Goal: Information Seeking & Learning: Learn about a topic

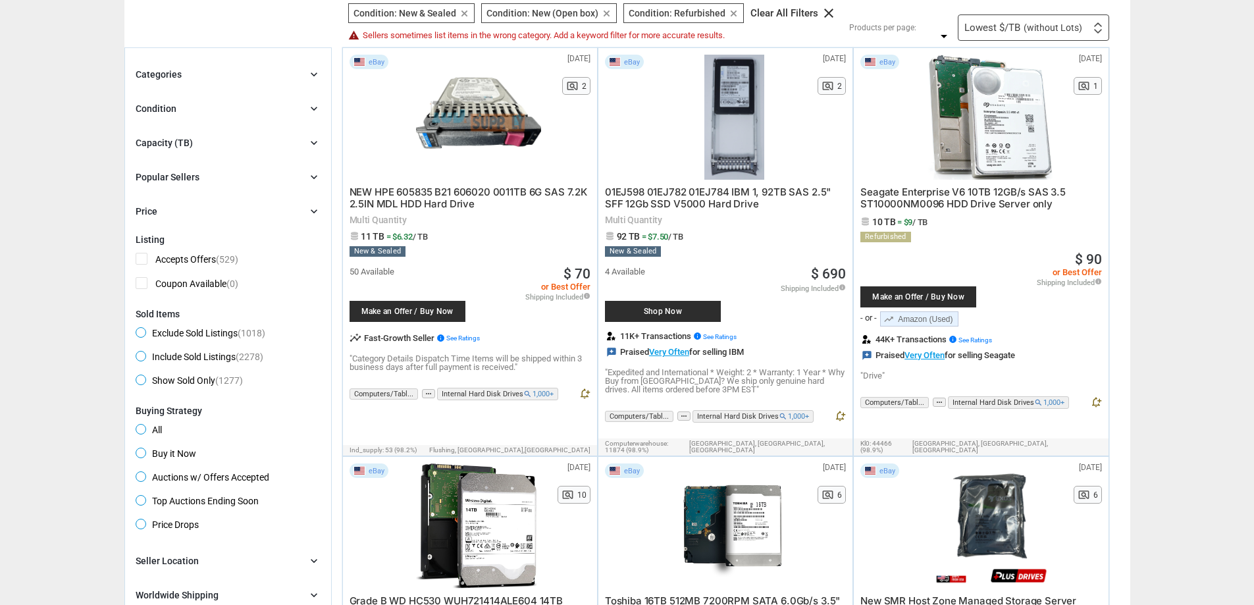
scroll to position [132, 0]
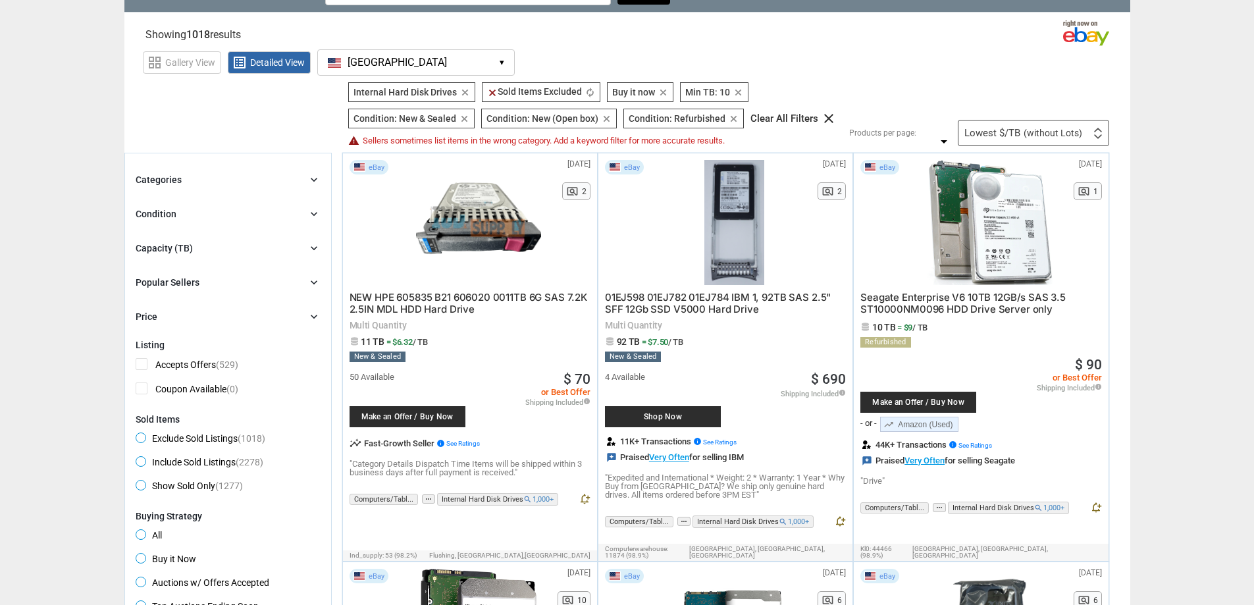
scroll to position [24, 0]
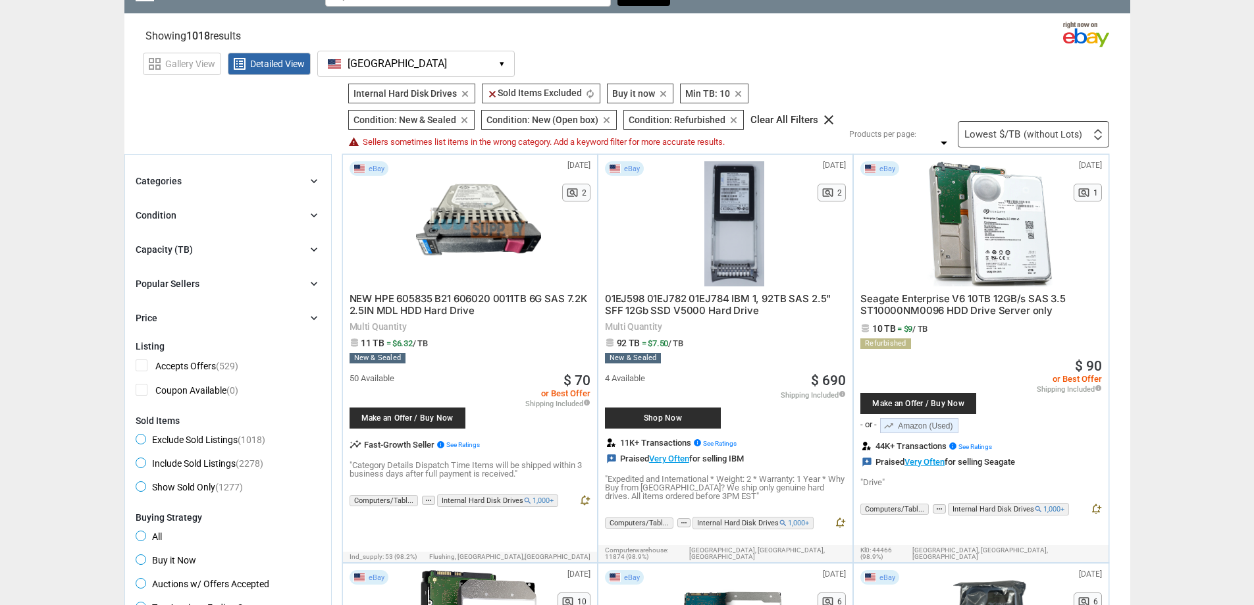
click at [307, 179] on icon "chevron_right" at bounding box center [313, 180] width 13 height 13
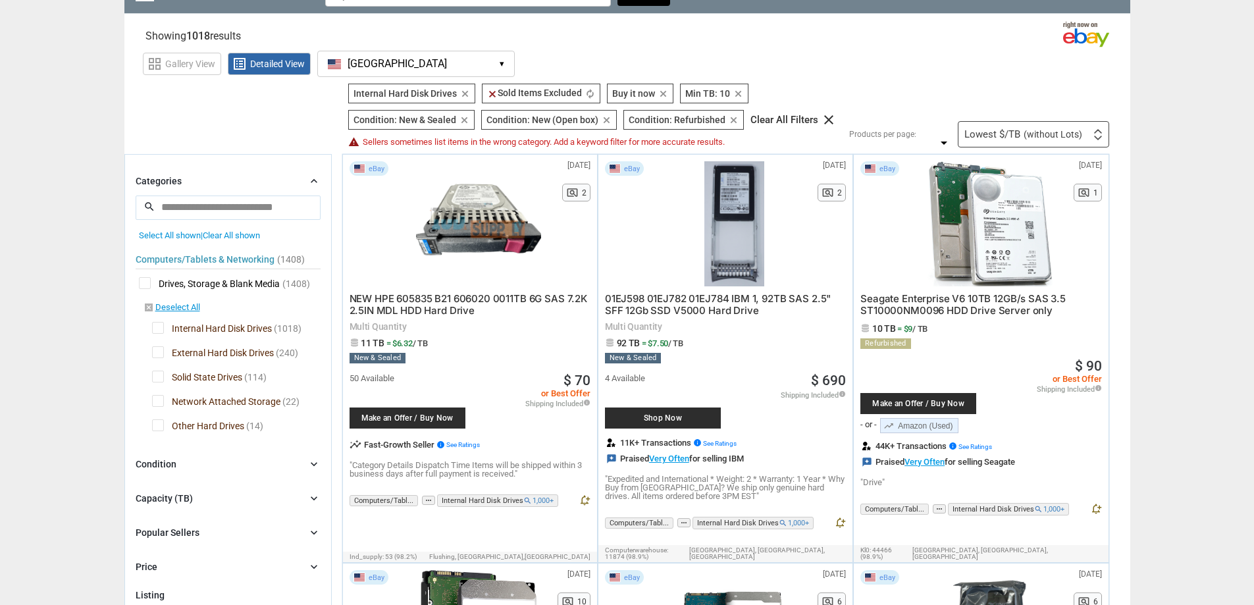
click at [307, 180] on icon "chevron_right" at bounding box center [313, 180] width 13 height 13
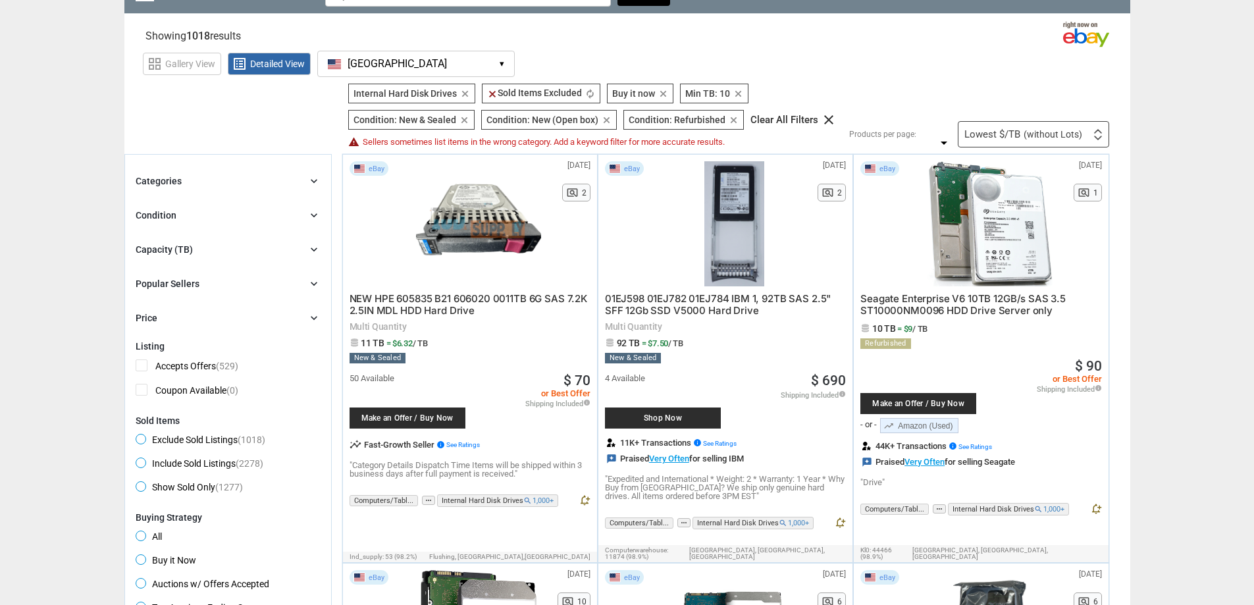
click at [312, 219] on icon "chevron_right" at bounding box center [313, 215] width 13 height 13
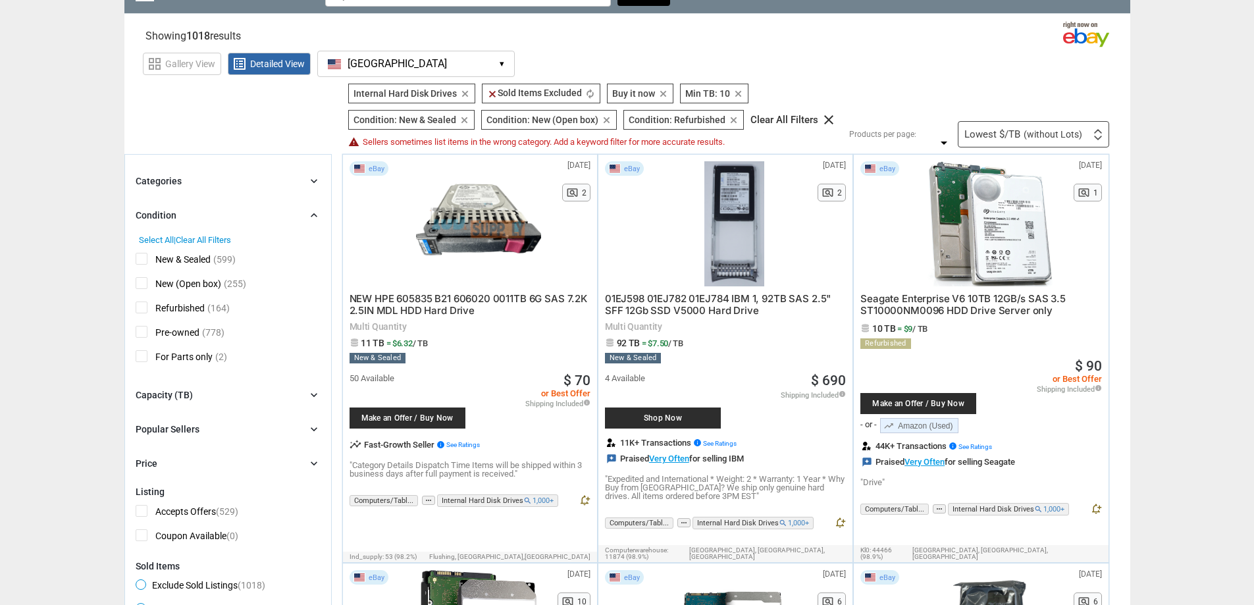
click at [312, 219] on icon "chevron_right" at bounding box center [313, 215] width 13 height 13
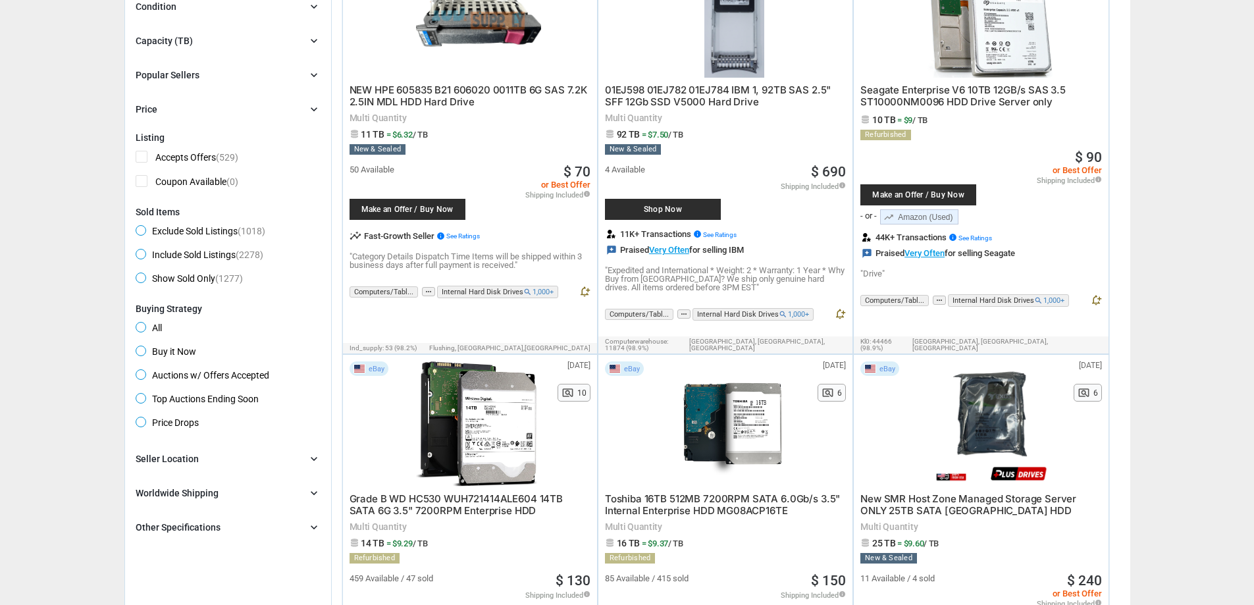
scroll to position [355, 0]
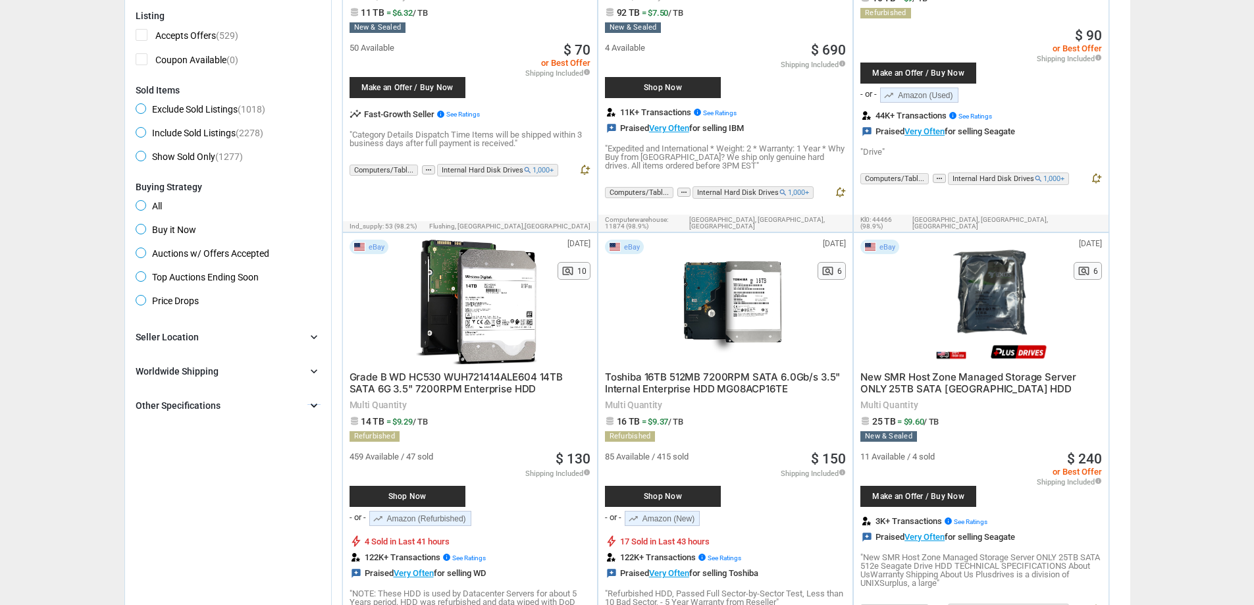
drag, startPoint x: 320, startPoint y: 509, endPoint x: 313, endPoint y: 405, distance: 104.2
click at [313, 405] on icon "chevron_right" at bounding box center [313, 405] width 13 height 13
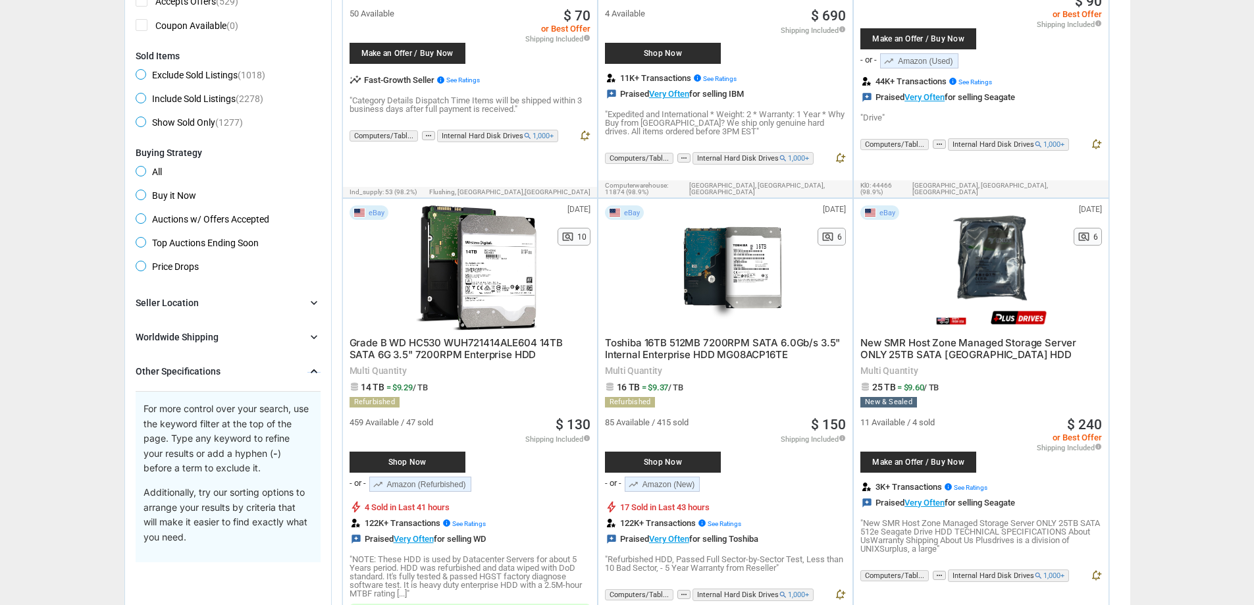
scroll to position [390, 0]
click at [313, 375] on icon "chevron_right" at bounding box center [313, 370] width 13 height 13
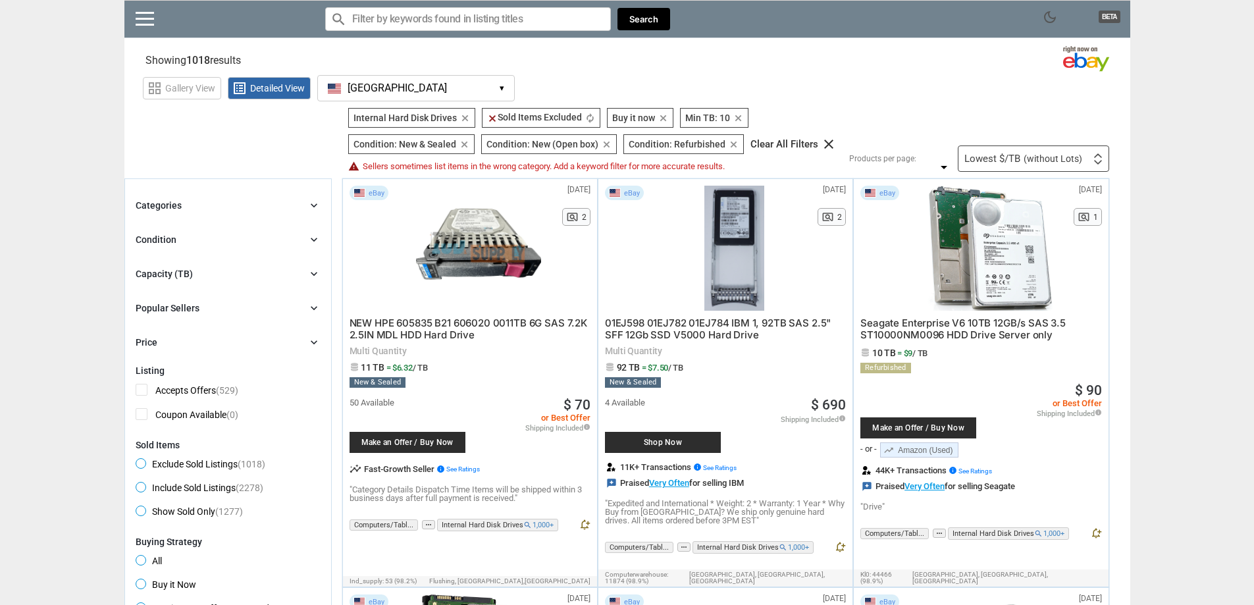
click at [308, 303] on icon "chevron_right" at bounding box center [313, 307] width 13 height 13
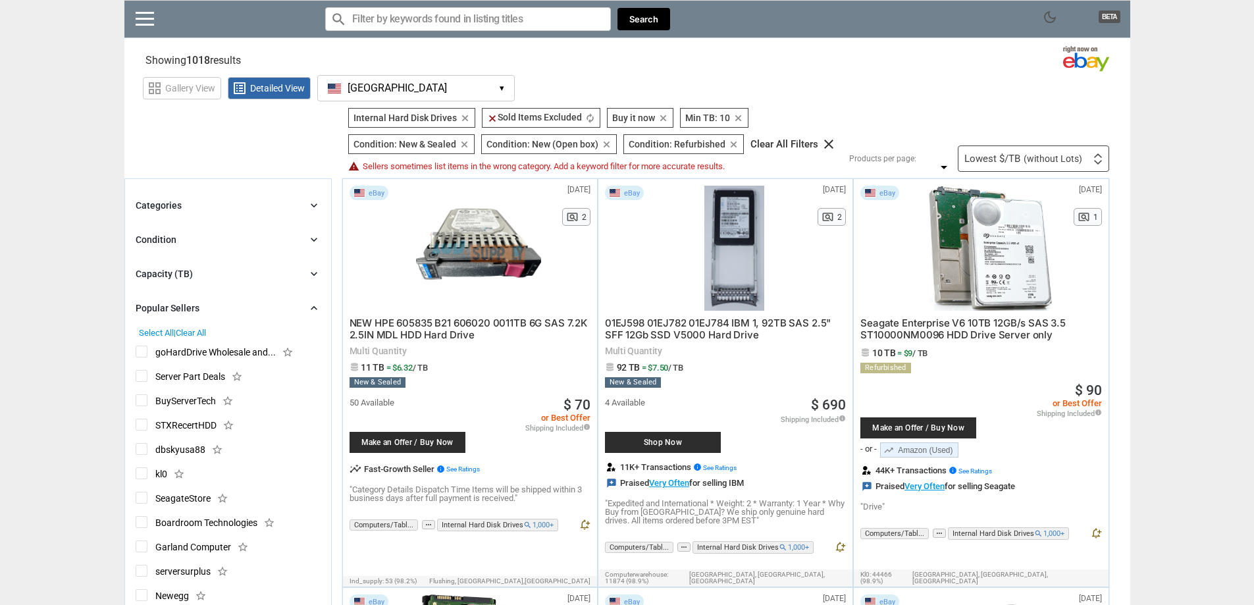
click at [308, 303] on icon "chevron_right" at bounding box center [313, 307] width 13 height 13
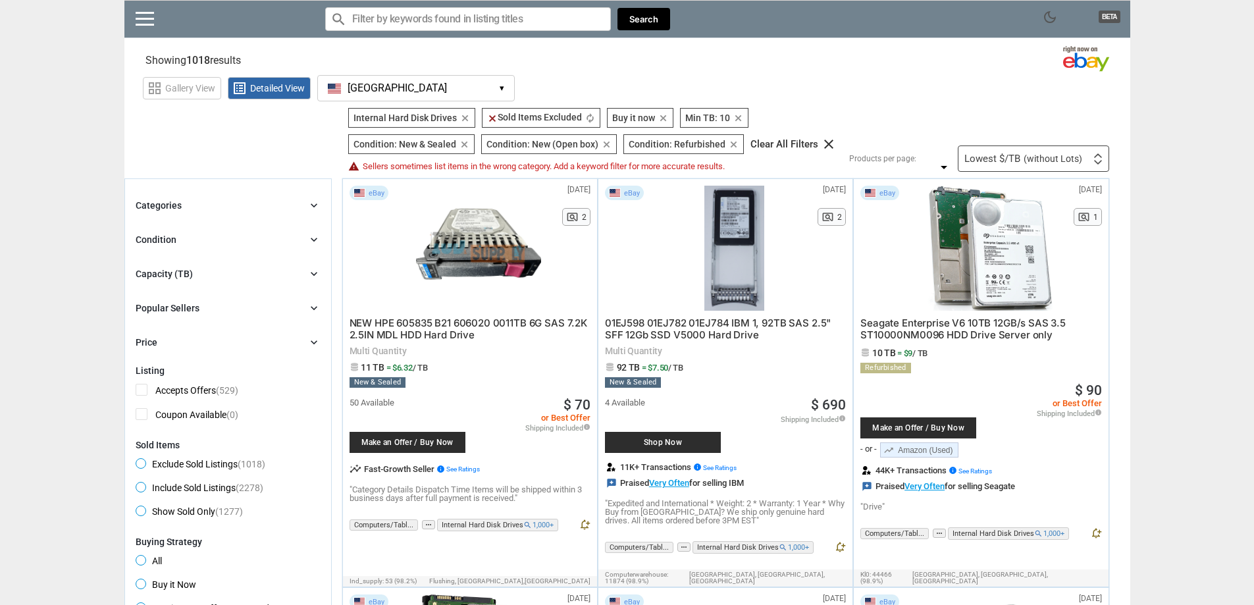
click at [311, 280] on div "chevron_right" at bounding box center [313, 273] width 13 height 13
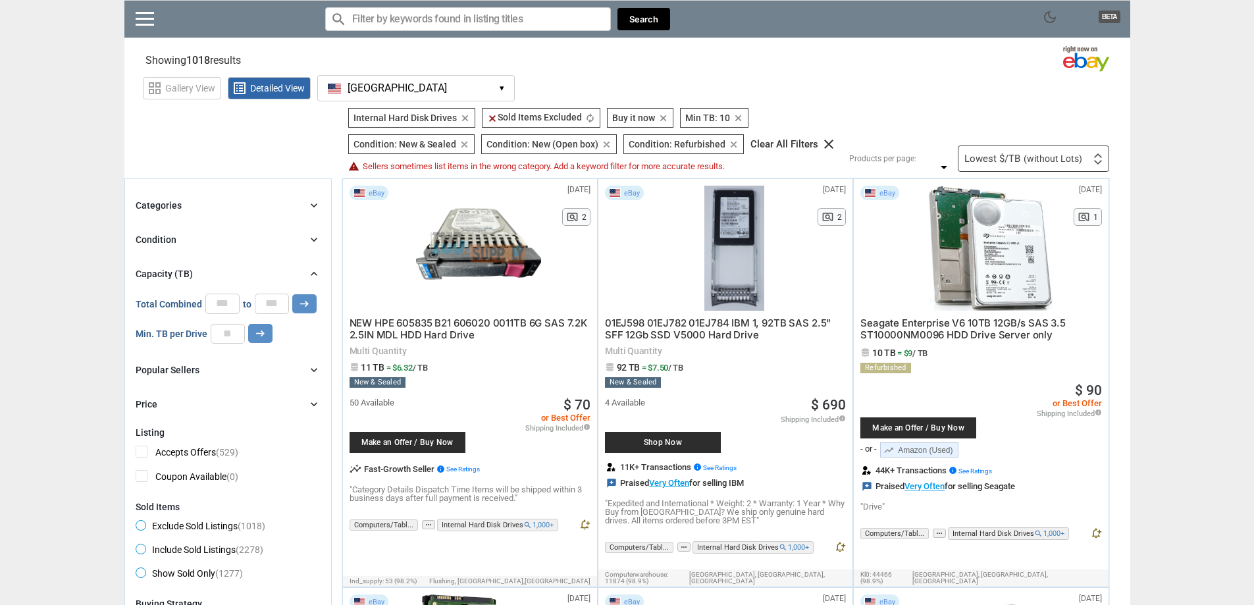
click at [308, 274] on icon "chevron_right" at bounding box center [313, 273] width 13 height 13
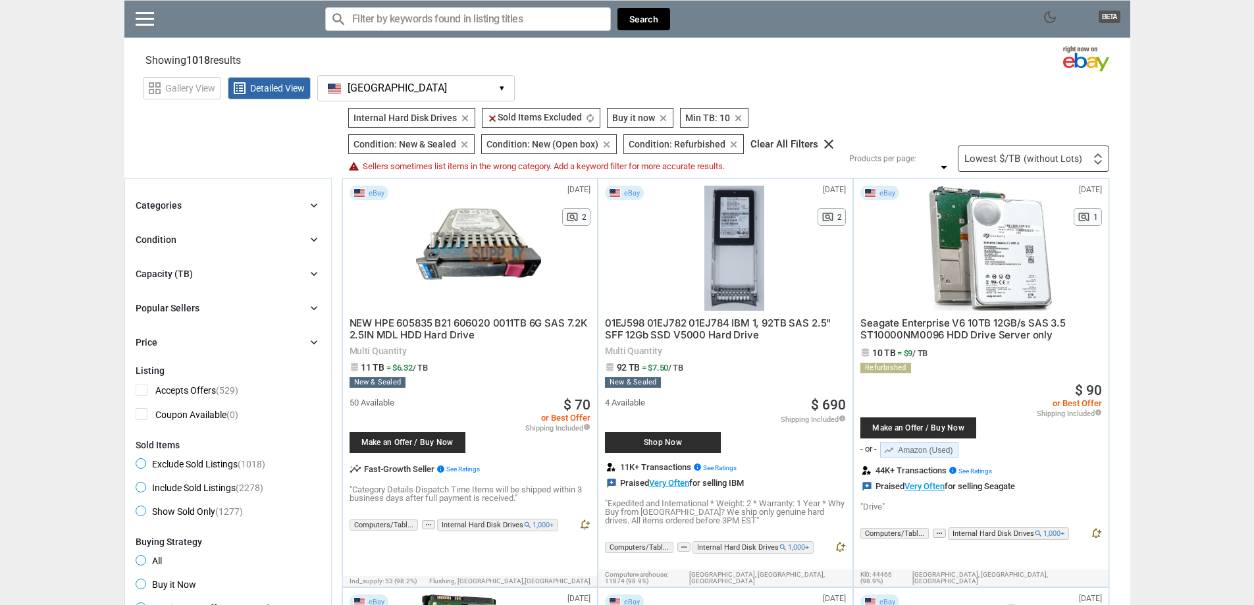
click at [294, 234] on div "Condition chevron_right" at bounding box center [228, 240] width 185 height 16
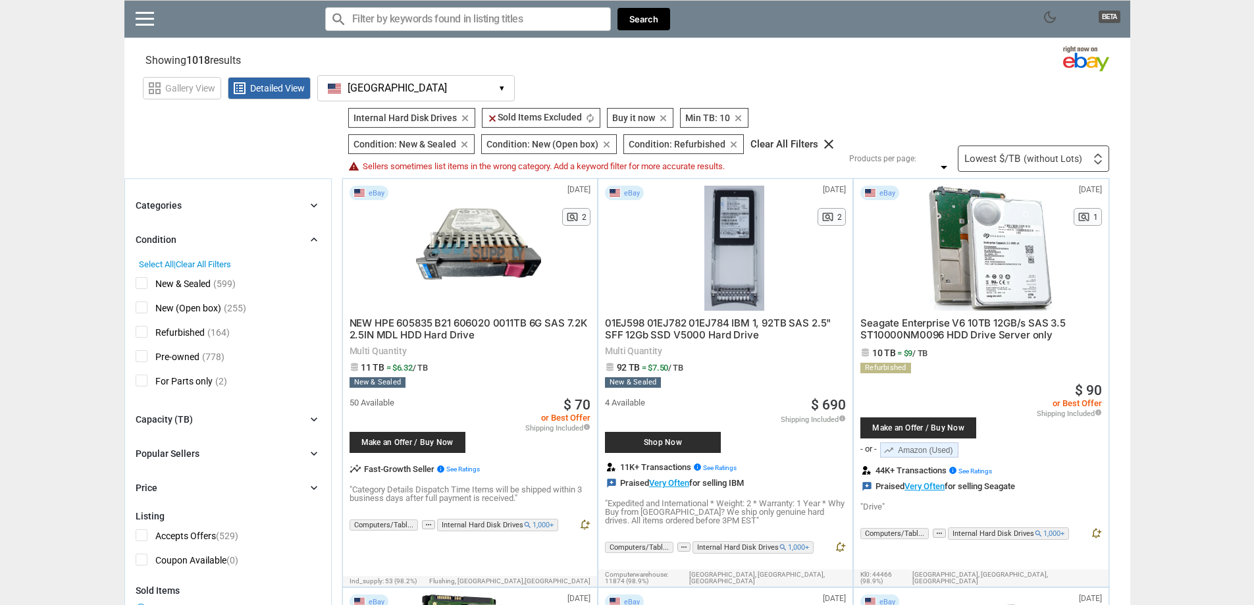
click at [294, 241] on div "Condition chevron_right" at bounding box center [228, 240] width 185 height 16
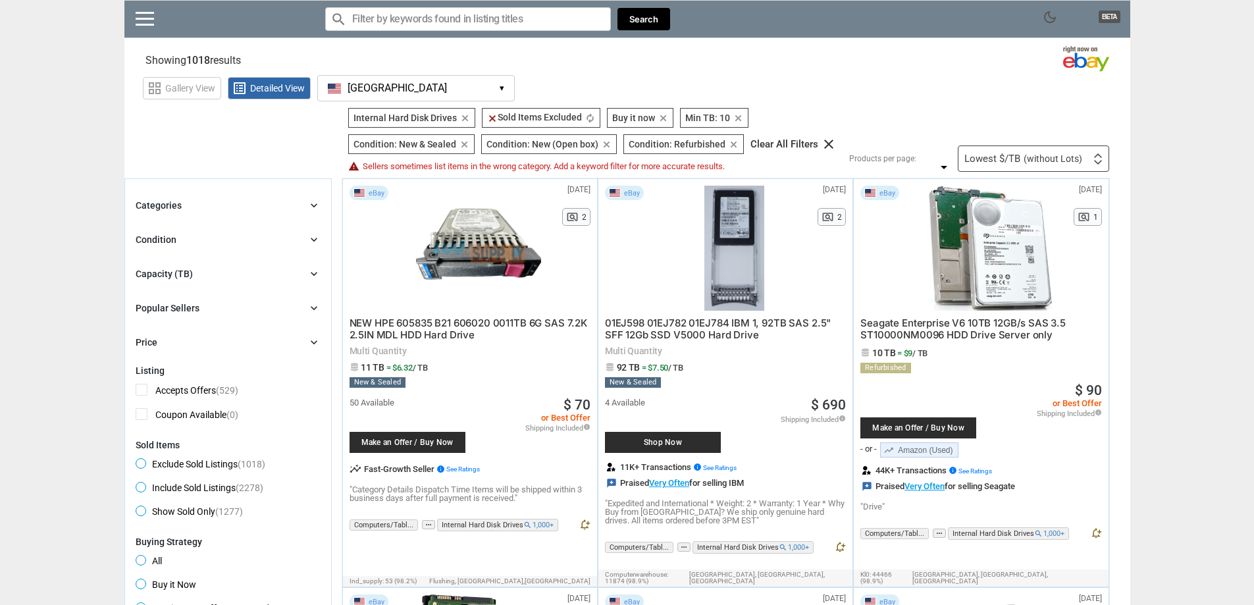
click at [257, 204] on div "Categories chevron_right" at bounding box center [228, 205] width 185 height 16
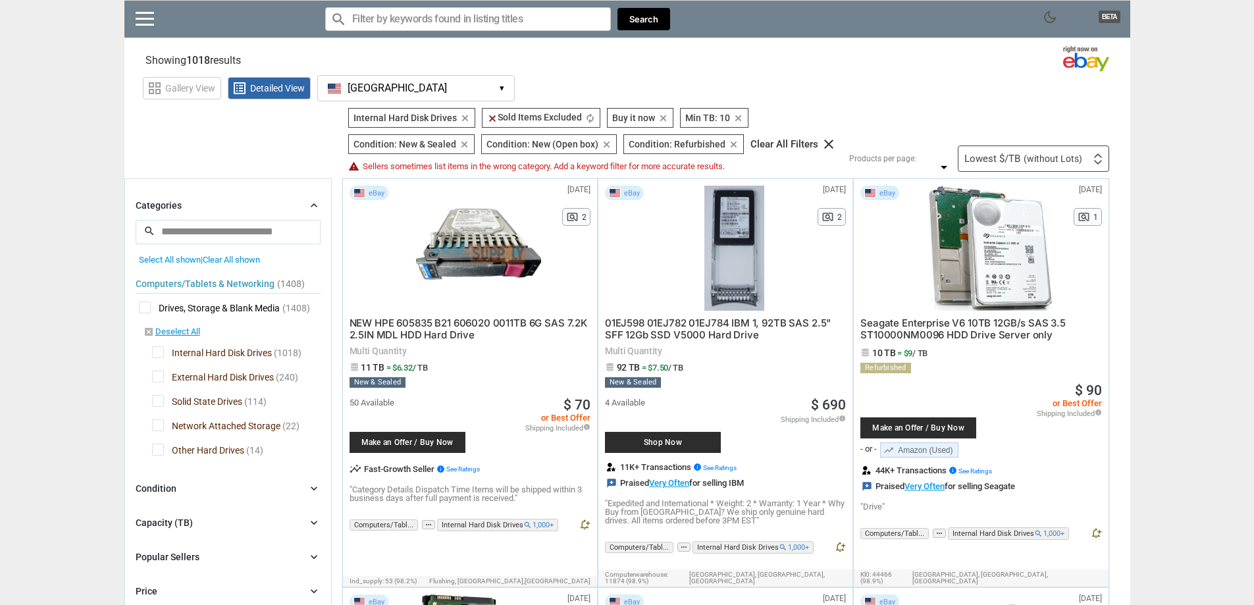
click at [257, 204] on div "Categories chevron_right" at bounding box center [228, 205] width 185 height 16
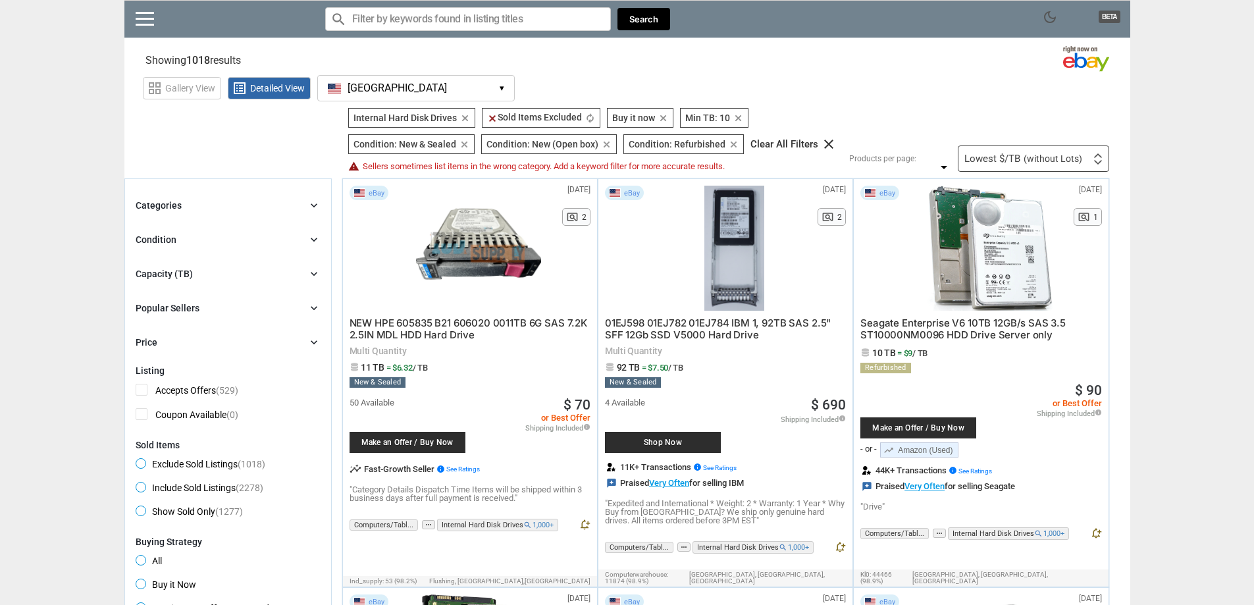
click at [170, 279] on div "Capacity (TB)" at bounding box center [164, 273] width 57 height 13
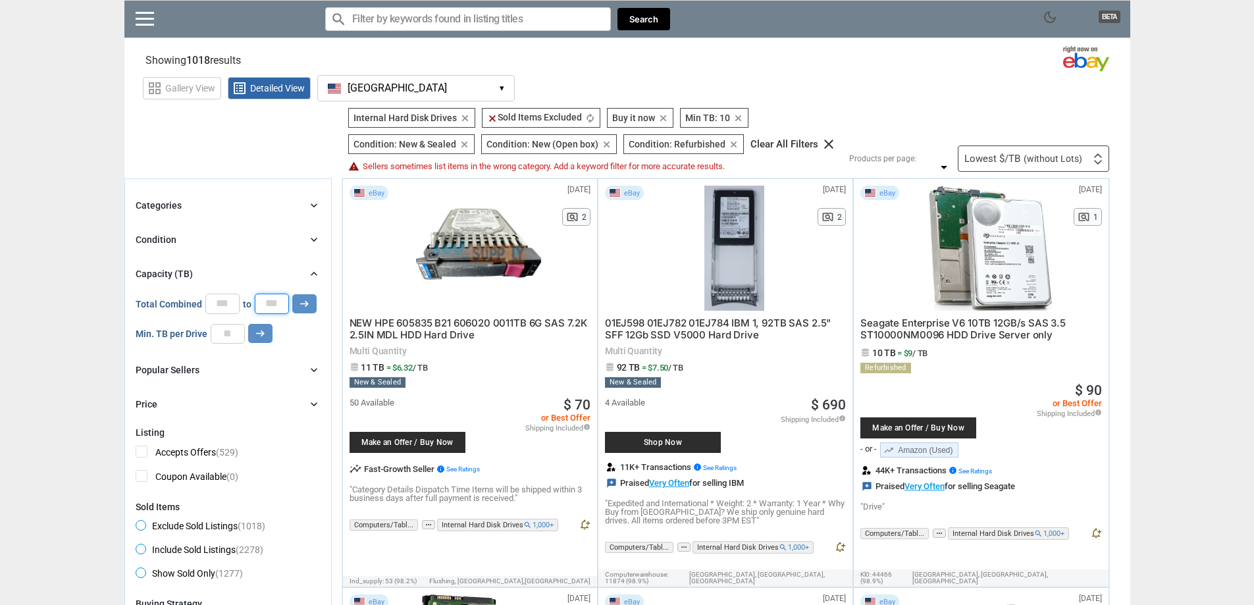
drag, startPoint x: 271, startPoint y: 300, endPoint x: 240, endPoint y: 299, distance: 31.0
click at [248, 299] on div "Total Combined * to * arrow_right_alt" at bounding box center [226, 304] width 181 height 20
type input "**"
click at [304, 301] on icon "arrow_right_alt" at bounding box center [304, 304] width 13 height 13
